Goal: Task Accomplishment & Management: Manage account settings

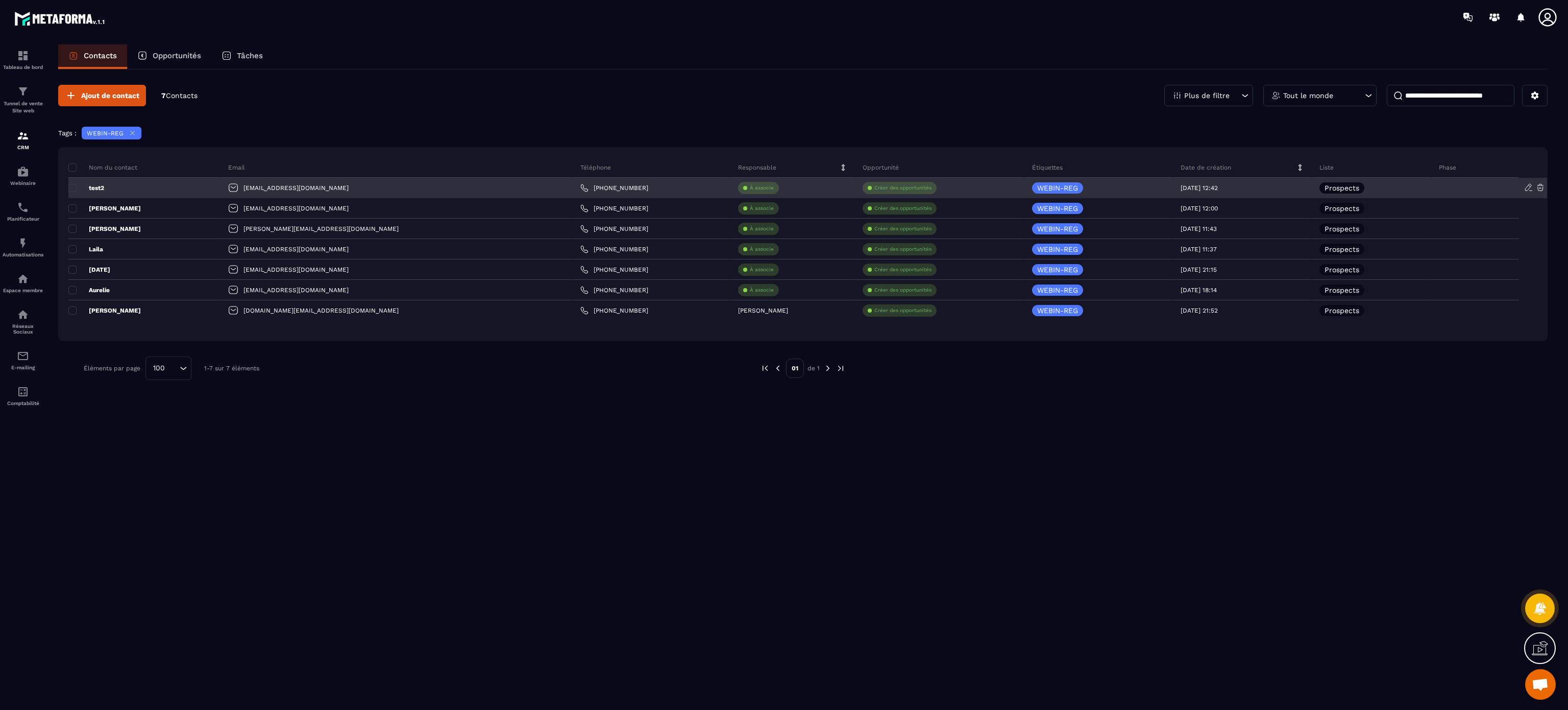
click at [286, 187] on div "[EMAIL_ADDRESS][DOMAIN_NAME]" at bounding box center [396, 188] width 352 height 21
click at [72, 187] on span at bounding box center [72, 188] width 8 height 8
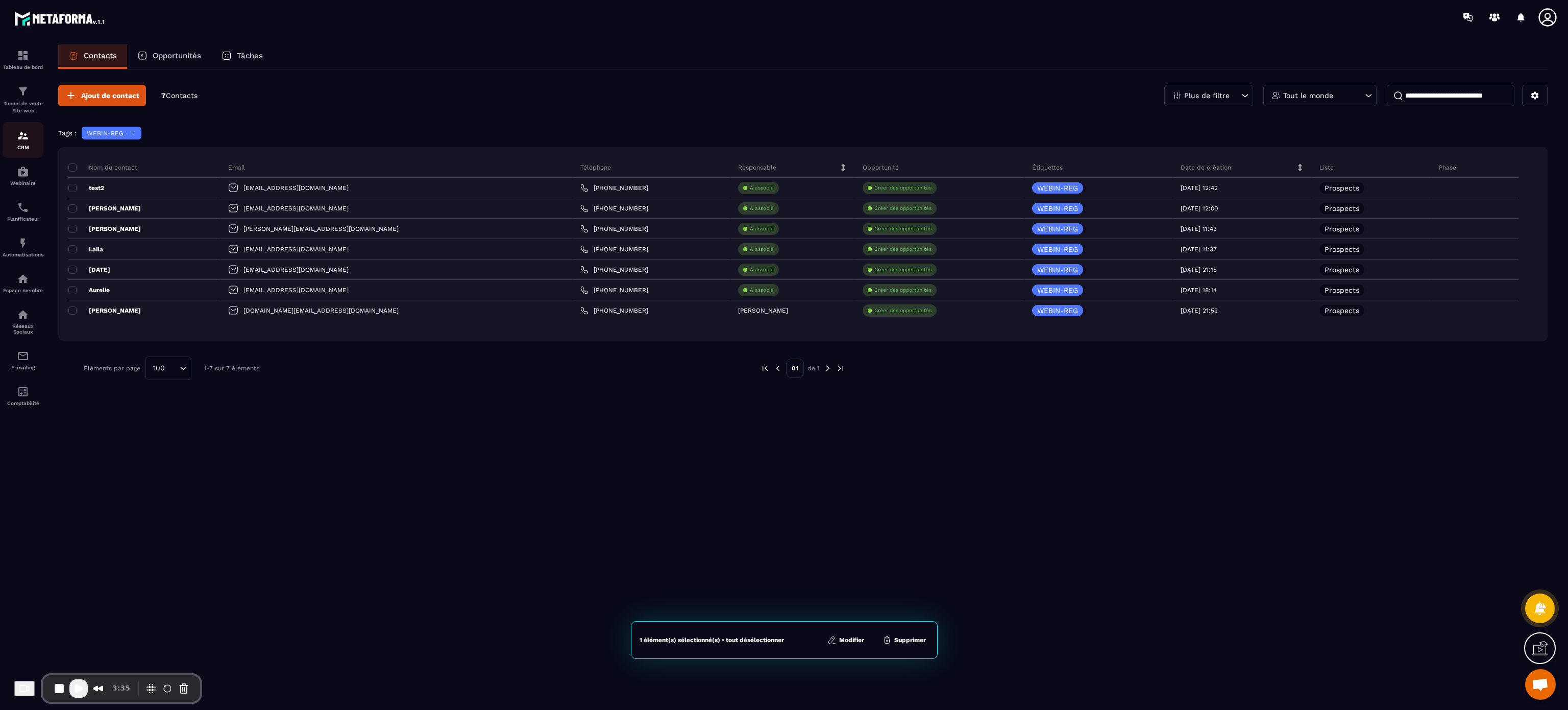
click at [30, 142] on div "CRM" at bounding box center [23, 140] width 41 height 21
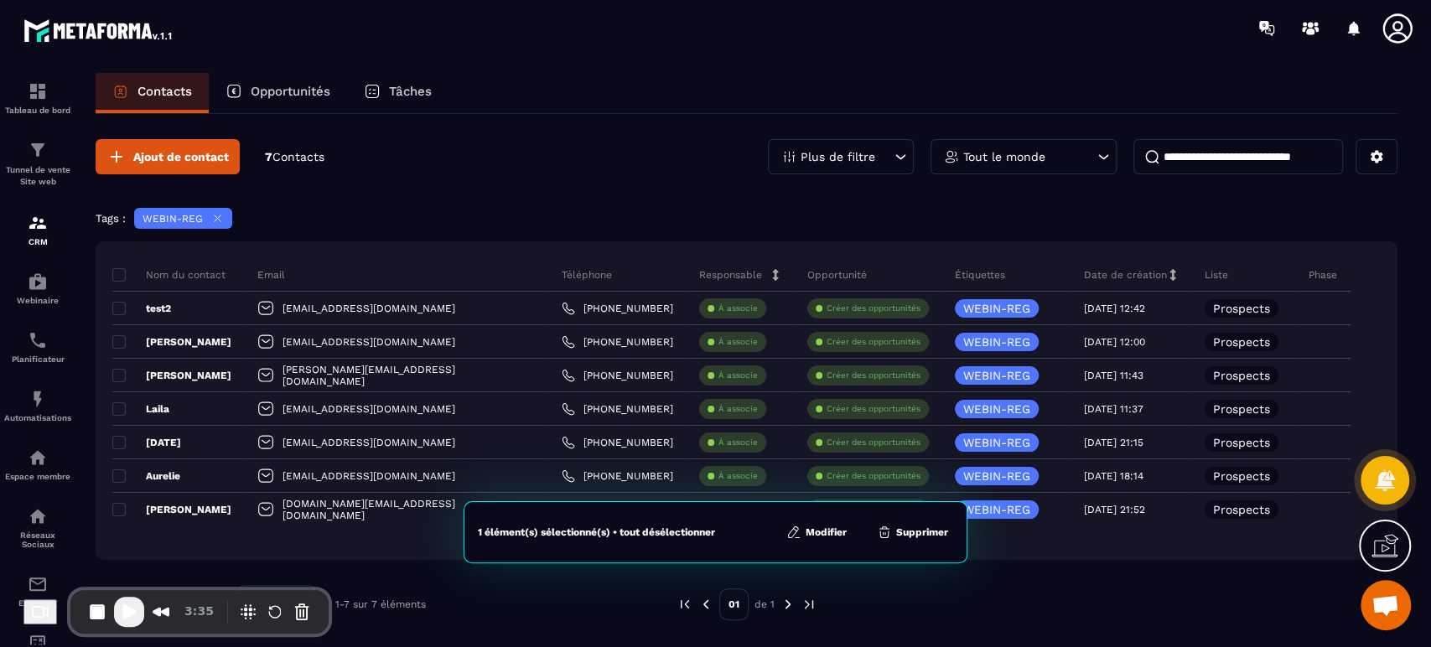
drag, startPoint x: 2330, startPoint y: 1, endPoint x: 708, endPoint y: 204, distance: 1635.2
click at [708, 204] on div "Ajout de contact 7 Contacts Plus de filtre Tout le monde Tags : WEBIN-REG Nom d…" at bounding box center [747, 381] width 1302 height 535
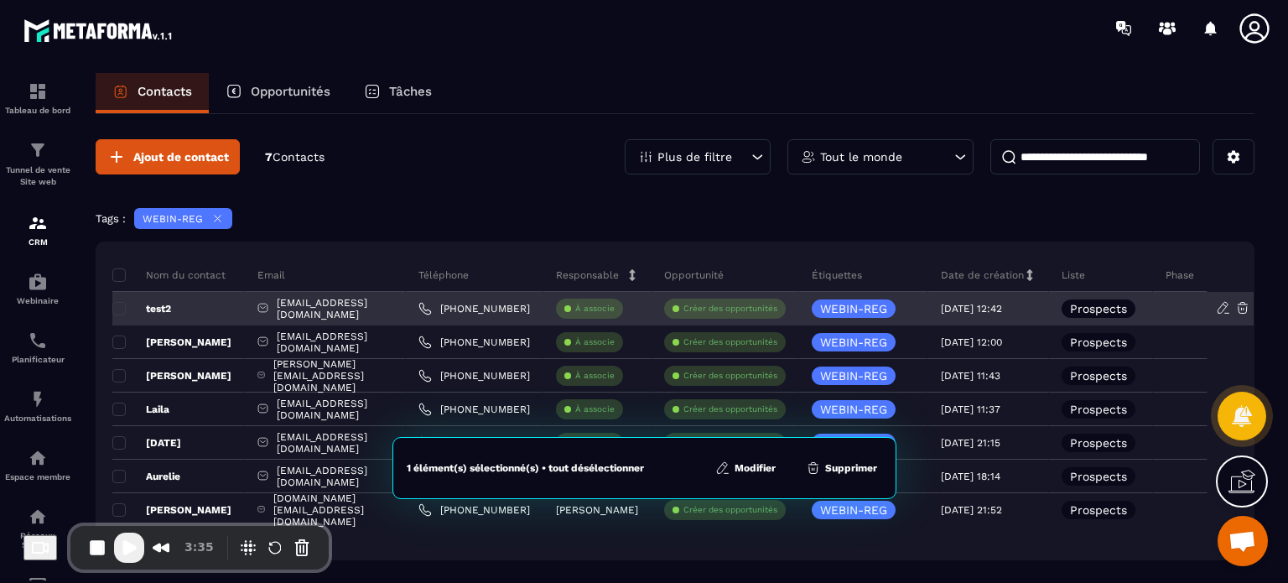
click at [335, 304] on div "[EMAIL_ADDRESS][DOMAIN_NAME]" at bounding box center [325, 309] width 161 height 34
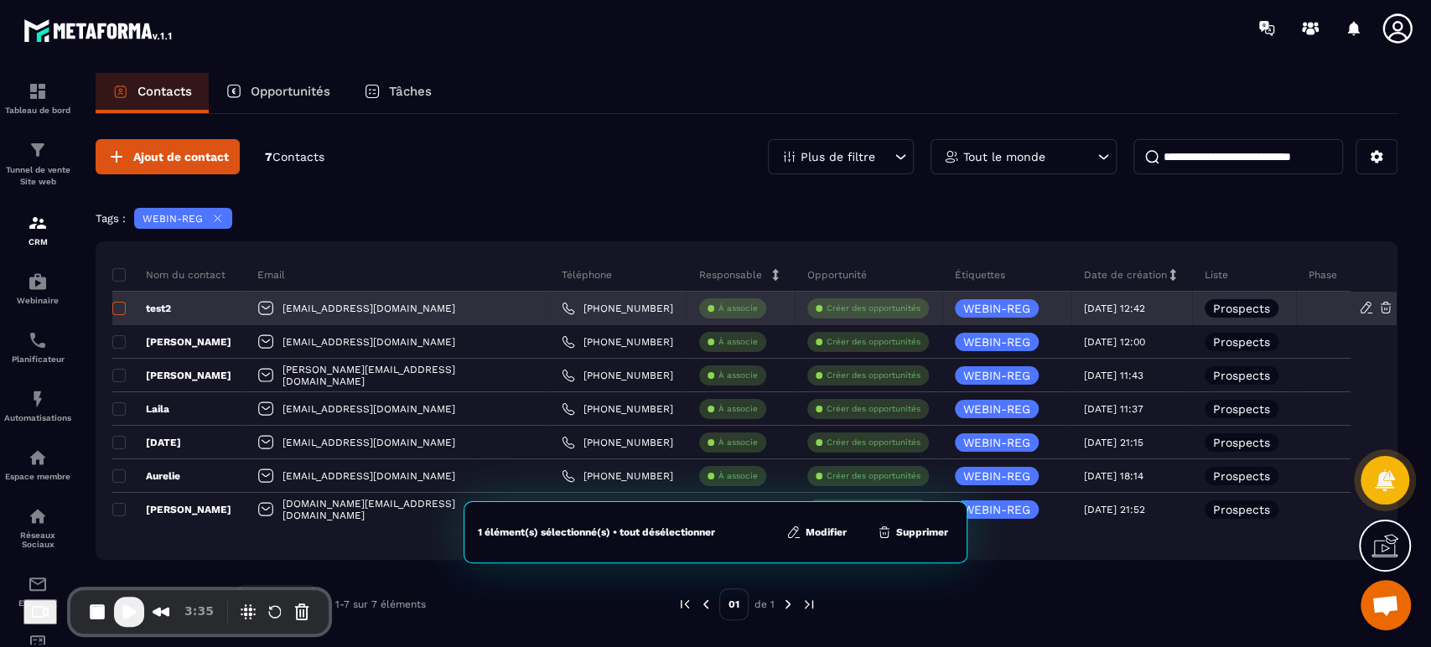
drag, startPoint x: 1245, startPoint y: 3, endPoint x: 118, endPoint y: 307, distance: 1167.4
click at [118, 307] on span at bounding box center [118, 308] width 13 height 13
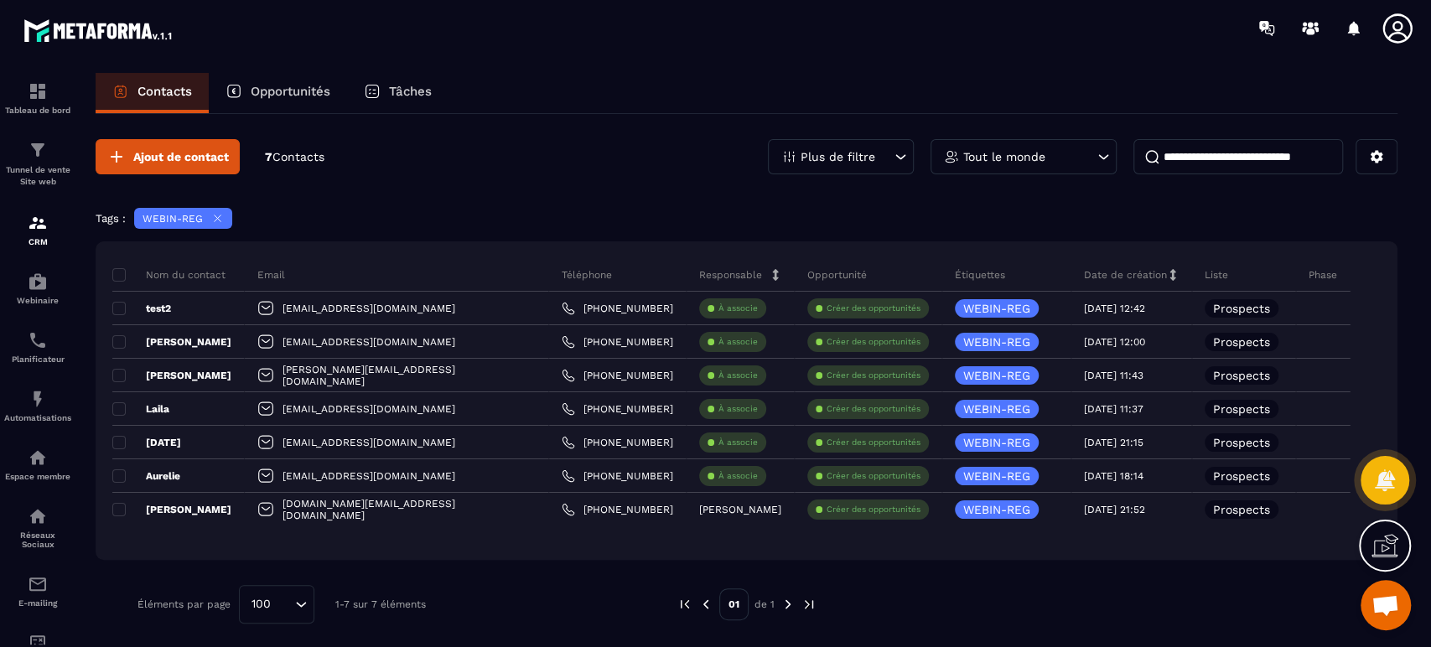
drag, startPoint x: 382, startPoint y: 307, endPoint x: 932, endPoint y: 284, distance: 550.5
click at [382, 307] on div "[EMAIL_ADDRESS][DOMAIN_NAME]" at bounding box center [397, 309] width 304 height 34
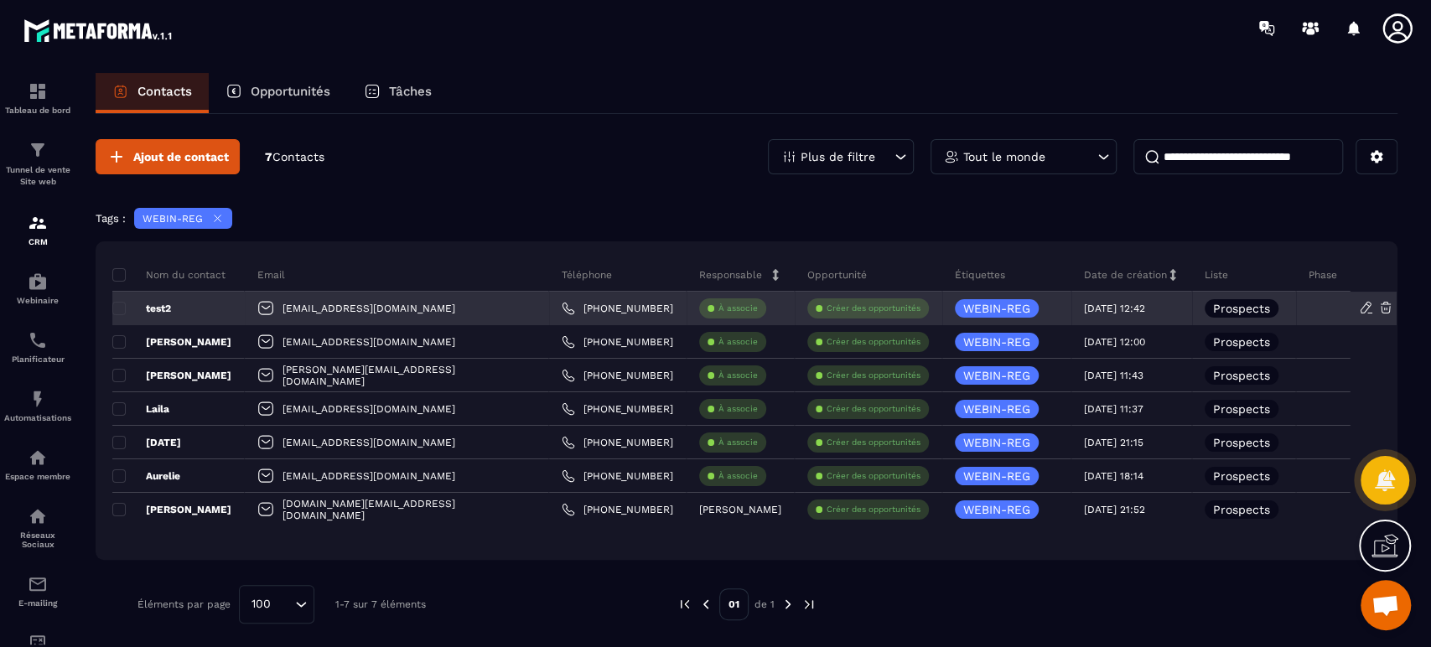
click at [161, 307] on p "test2" at bounding box center [141, 308] width 59 height 13
